Goal: Information Seeking & Learning: Understand process/instructions

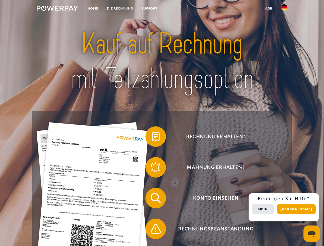
click at [57, 9] on img at bounding box center [57, 8] width 41 height 5
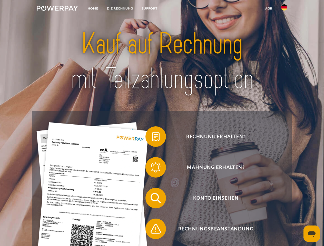
click at [284, 9] on img at bounding box center [284, 7] width 6 height 6
click at [268, 8] on link "agb" at bounding box center [269, 8] width 16 height 9
click at [152, 138] on span at bounding box center [148, 137] width 26 height 26
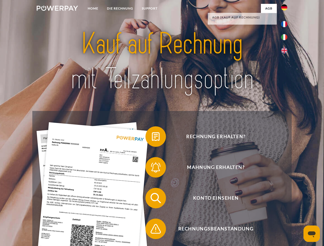
click at [152, 168] on span at bounding box center [148, 167] width 26 height 26
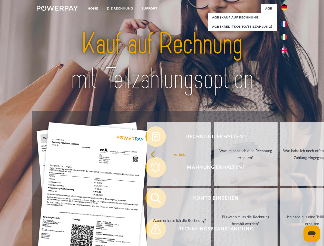
click at [213, 199] on link "Bis wann muss die Rechnung bezahlt werden?" at bounding box center [245, 220] width 64 height 64
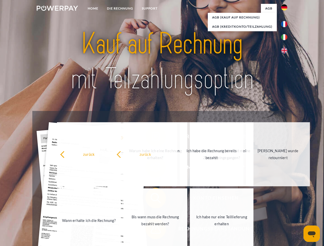
click at [190, 230] on link "Ich habe nur eine Teillieferung erhalten" at bounding box center [222, 220] width 64 height 64
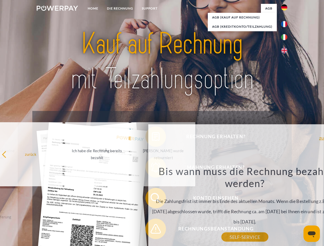
click at [285, 207] on div "Rechnung erhalten? Mahnung erhalten? Konto einsehen" at bounding box center [161, 213] width 259 height 205
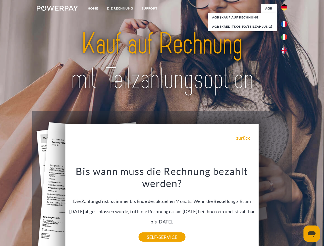
click at [273, 208] on span "Konto einsehen" at bounding box center [216, 198] width 126 height 20
click at [298, 209] on header "Home DIE RECHNUNG SUPPORT" at bounding box center [162, 177] width 324 height 354
